Goal: Task Accomplishment & Management: Complete application form

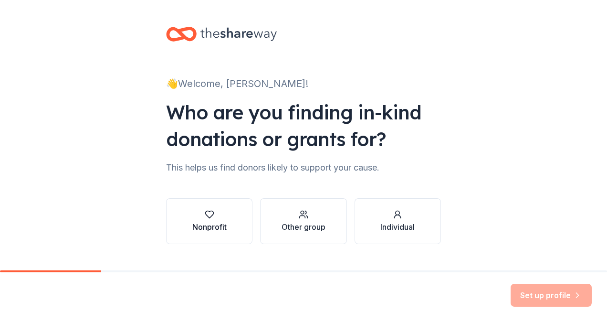
click at [199, 222] on div "Nonprofit" at bounding box center [209, 226] width 34 height 11
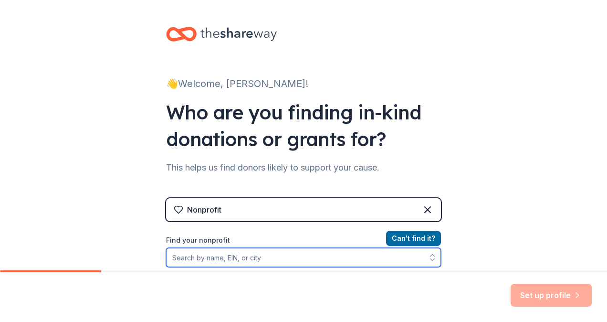
click at [390, 252] on input "Find your nonprofit" at bounding box center [303, 257] width 275 height 19
click at [212, 260] on input "Find your nonprofit" at bounding box center [303, 257] width 275 height 19
type input "88-"
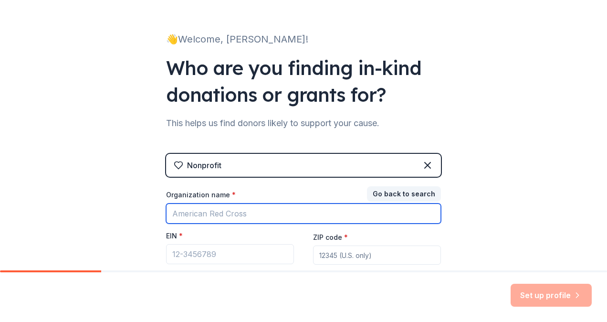
click at [358, 215] on input "Organization name *" at bounding box center [303, 213] width 275 height 20
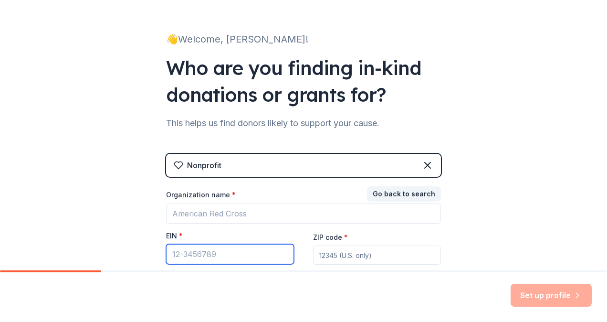
click at [237, 257] on input "EIN *" at bounding box center [230, 254] width 128 height 20
type input "[US_EMPLOYER_IDENTIFICATION_NUMBER]"
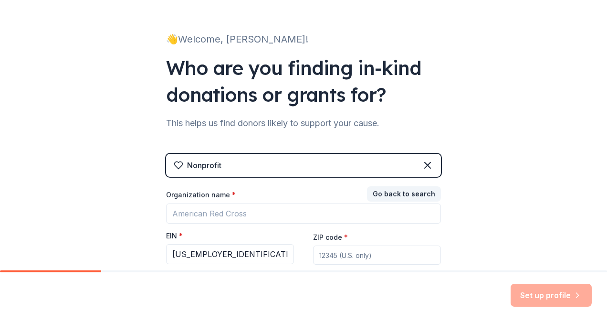
click at [352, 258] on input "ZIP code *" at bounding box center [377, 254] width 128 height 19
type input "89131"
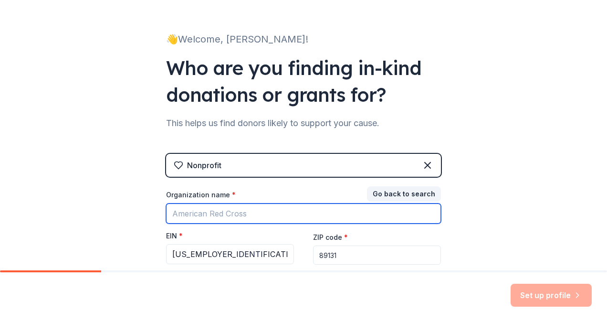
type input "Eagles Homeschool Group LV"
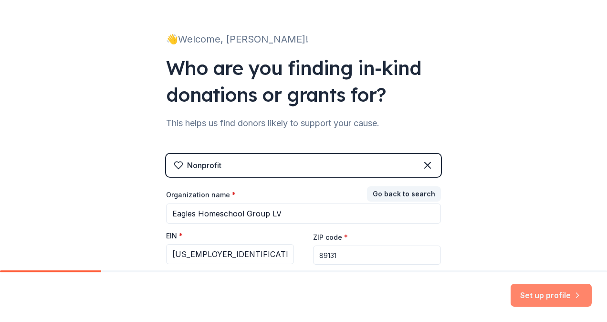
click at [559, 293] on button "Set up profile" at bounding box center [550, 294] width 81 height 23
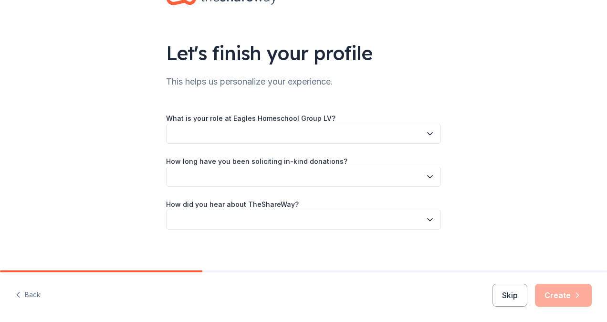
scroll to position [42, 0]
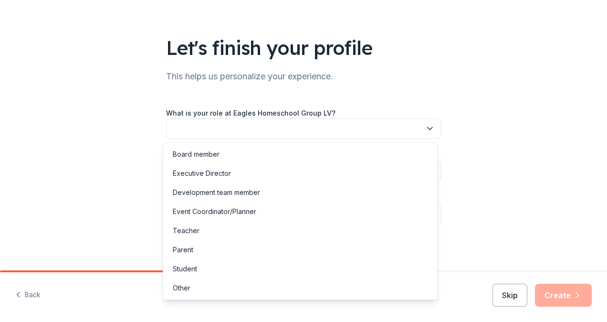
click at [425, 130] on icon "button" at bounding box center [430, 129] width 10 height 10
click at [309, 156] on div "Board member" at bounding box center [300, 154] width 270 height 19
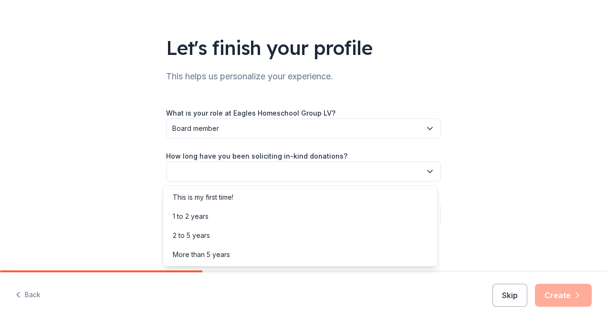
click at [427, 172] on icon "button" at bounding box center [429, 171] width 5 height 2
click at [320, 197] on div "This is my first time!" at bounding box center [300, 196] width 270 height 19
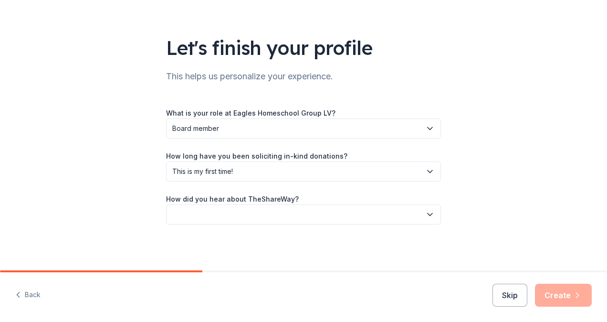
click at [440, 218] on div "Let's finish your profile This helps us personalize your experience. What is yo…" at bounding box center [303, 114] width 305 height 312
click at [426, 212] on icon "button" at bounding box center [430, 214] width 10 height 10
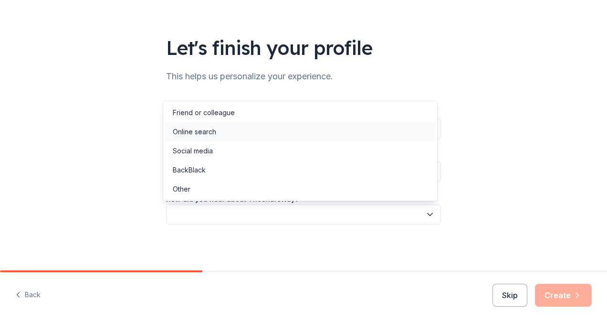
click at [232, 140] on div "Online search" at bounding box center [300, 131] width 270 height 19
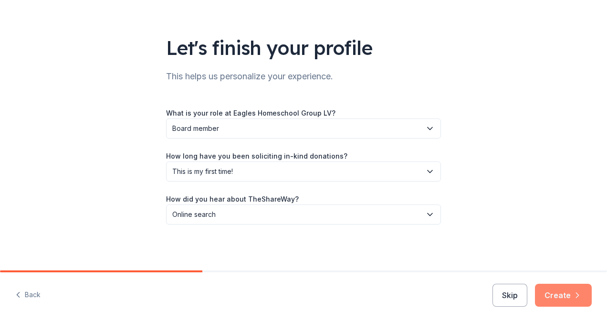
click at [564, 296] on button "Create" at bounding box center [563, 294] width 57 height 23
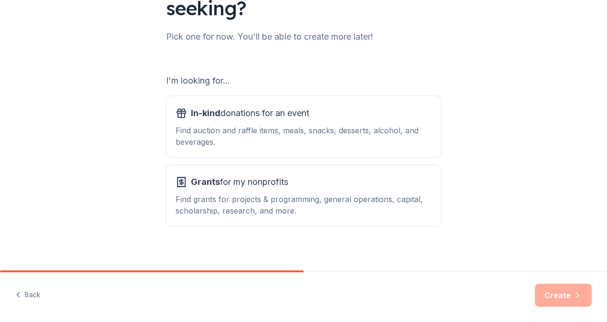
scroll to position [115, 0]
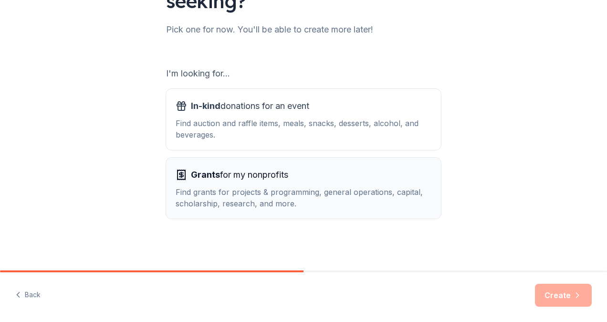
click at [203, 190] on div "Find grants for projects & programming, general operations, capital, scholarshi…" at bounding box center [304, 197] width 256 height 23
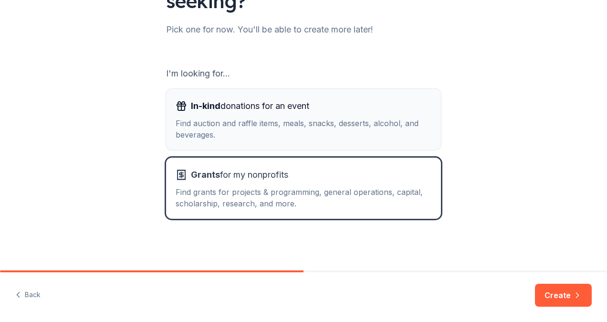
click at [192, 123] on div "Find auction and raffle items, meals, snacks, desserts, alcohol, and beverages." at bounding box center [304, 128] width 256 height 23
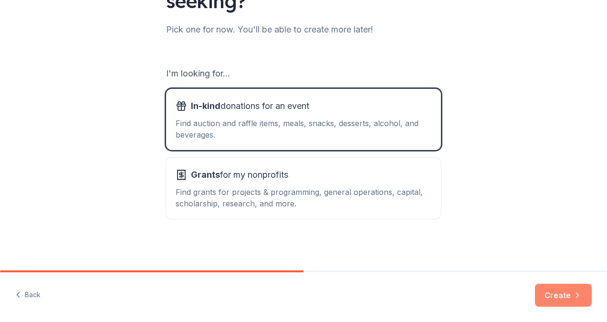
click at [562, 299] on button "Create" at bounding box center [563, 294] width 57 height 23
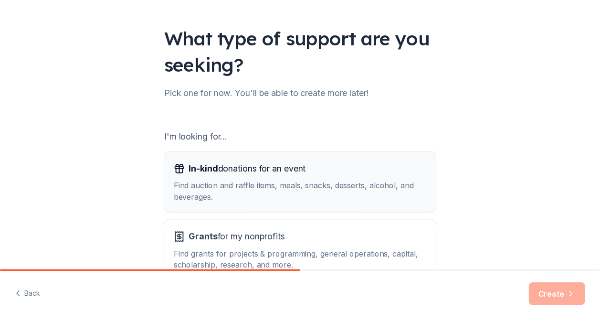
scroll to position [115, 0]
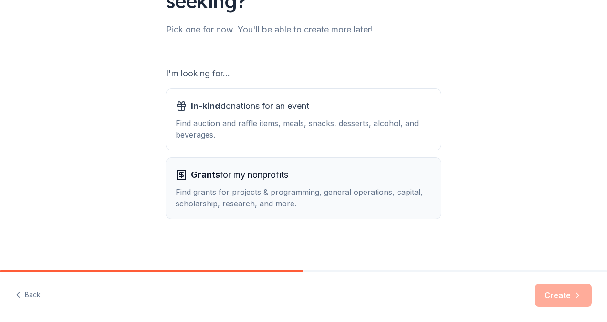
click at [279, 195] on div "Find grants for projects & programming, general operations, capital, scholarshi…" at bounding box center [304, 197] width 256 height 23
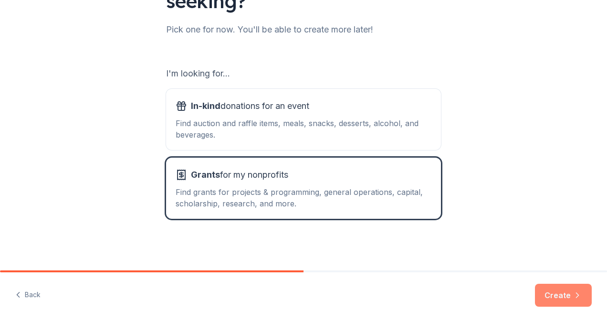
click at [563, 290] on button "Create" at bounding box center [563, 294] width 57 height 23
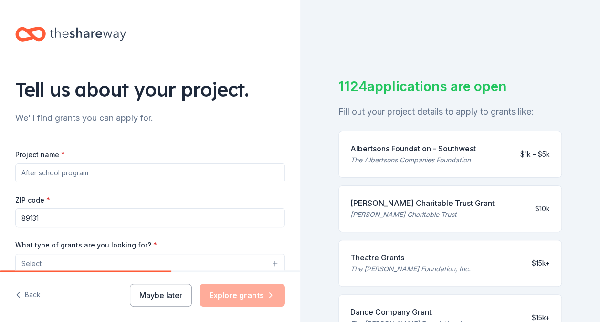
click at [117, 173] on input "Project name *" at bounding box center [150, 172] width 270 height 19
type input "Coop Classes"
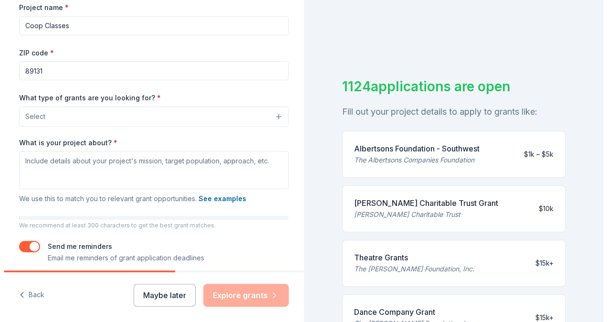
scroll to position [152, 0]
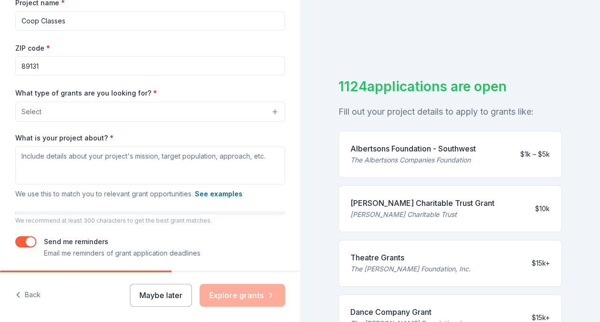
click at [267, 115] on button "Select" at bounding box center [150, 112] width 270 height 20
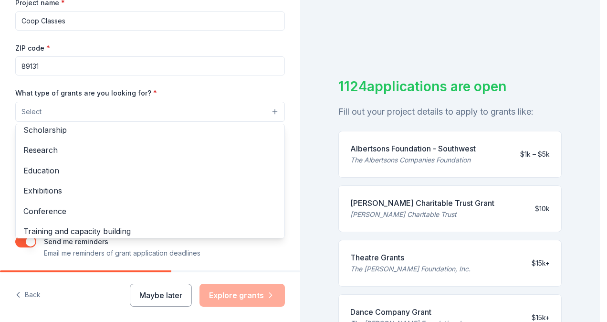
scroll to position [72, 0]
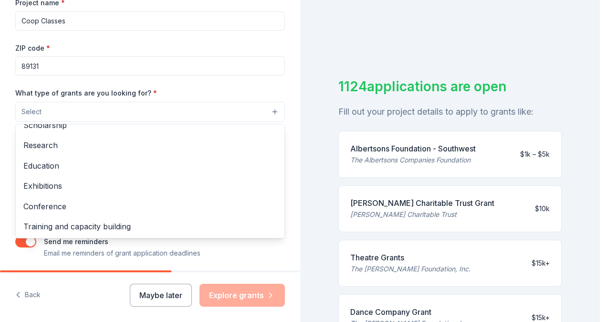
click at [49, 166] on span "Education" at bounding box center [149, 165] width 253 height 12
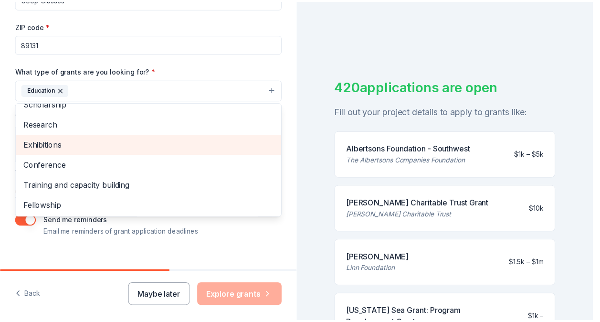
scroll to position [186, 0]
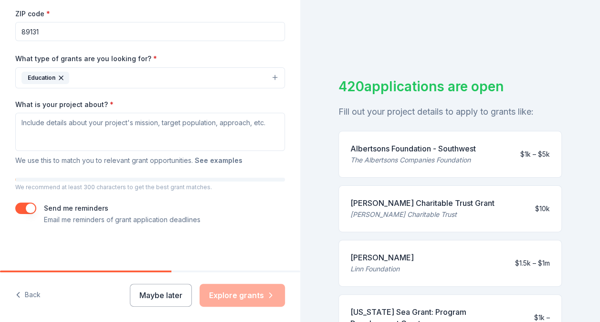
click at [211, 160] on button "See examples" at bounding box center [219, 160] width 48 height 11
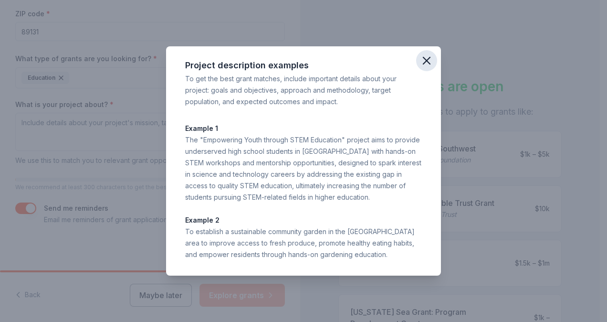
click at [428, 62] on icon "button" at bounding box center [426, 60] width 7 height 7
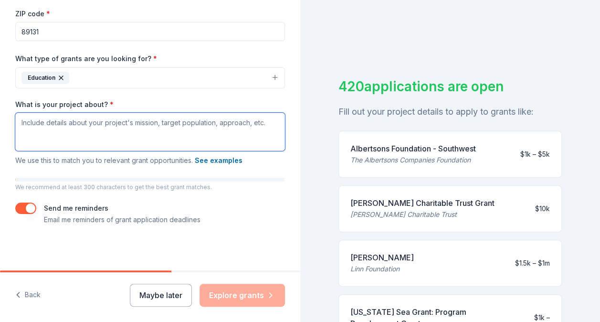
click at [32, 131] on textarea "What is your project about? *" at bounding box center [150, 132] width 270 height 38
paste textarea "Our homeschool cooperative currently serves over 350 students and offers a vari…"
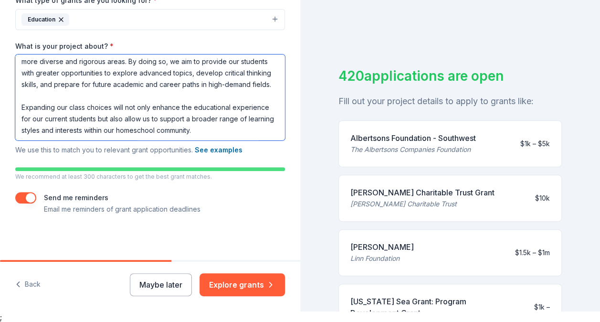
scroll to position [11, 0]
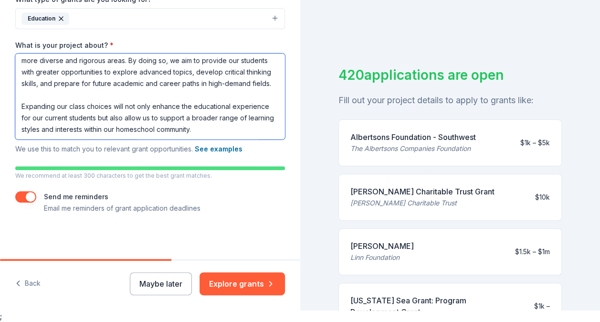
type textarea "Our homeschool cooperative currently serves over 350 students and offers a vari…"
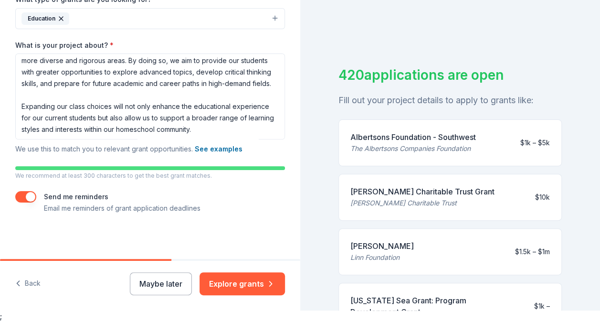
click at [28, 192] on button "button" at bounding box center [25, 196] width 21 height 11
click at [237, 281] on button "Explore grants" at bounding box center [241, 283] width 85 height 23
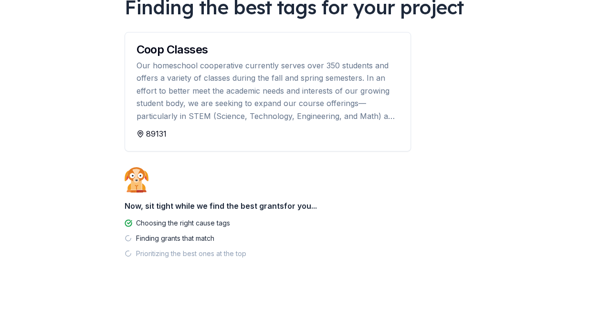
scroll to position [86, 0]
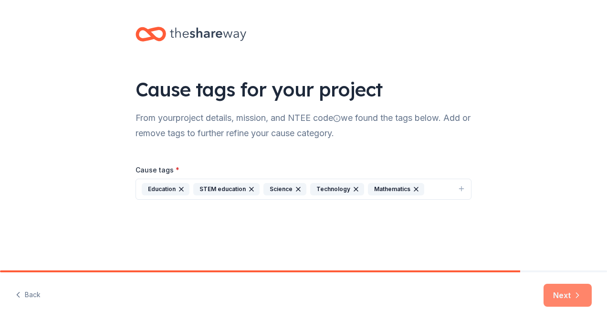
click at [561, 294] on button "Next" at bounding box center [567, 294] width 48 height 23
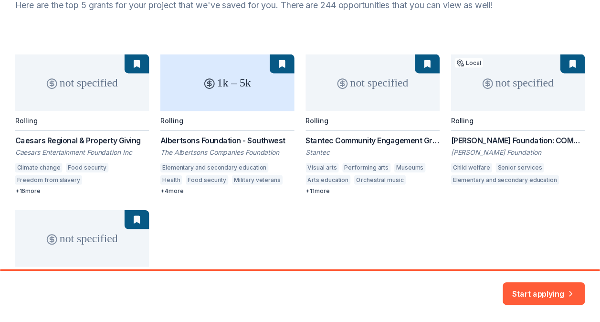
scroll to position [114, 0]
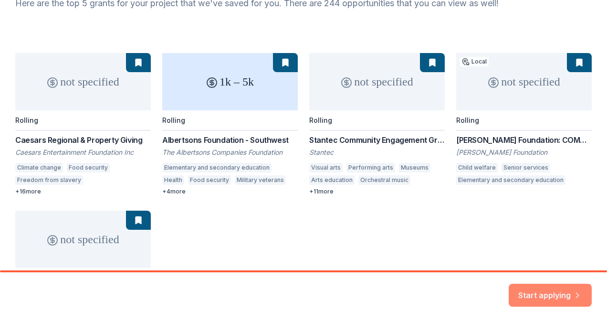
click at [557, 297] on button "Start applying" at bounding box center [550, 289] width 83 height 23
click at [557, 290] on div "Start applying" at bounding box center [550, 294] width 83 height 23
click at [253, 87] on div "not specified Rolling Caesars Regional & Property Giving Caesars Entertainment …" at bounding box center [303, 203] width 576 height 300
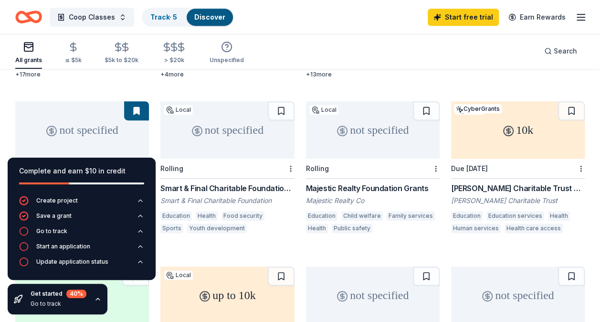
scroll to position [218, 0]
